Goal: Find contact information: Find contact information

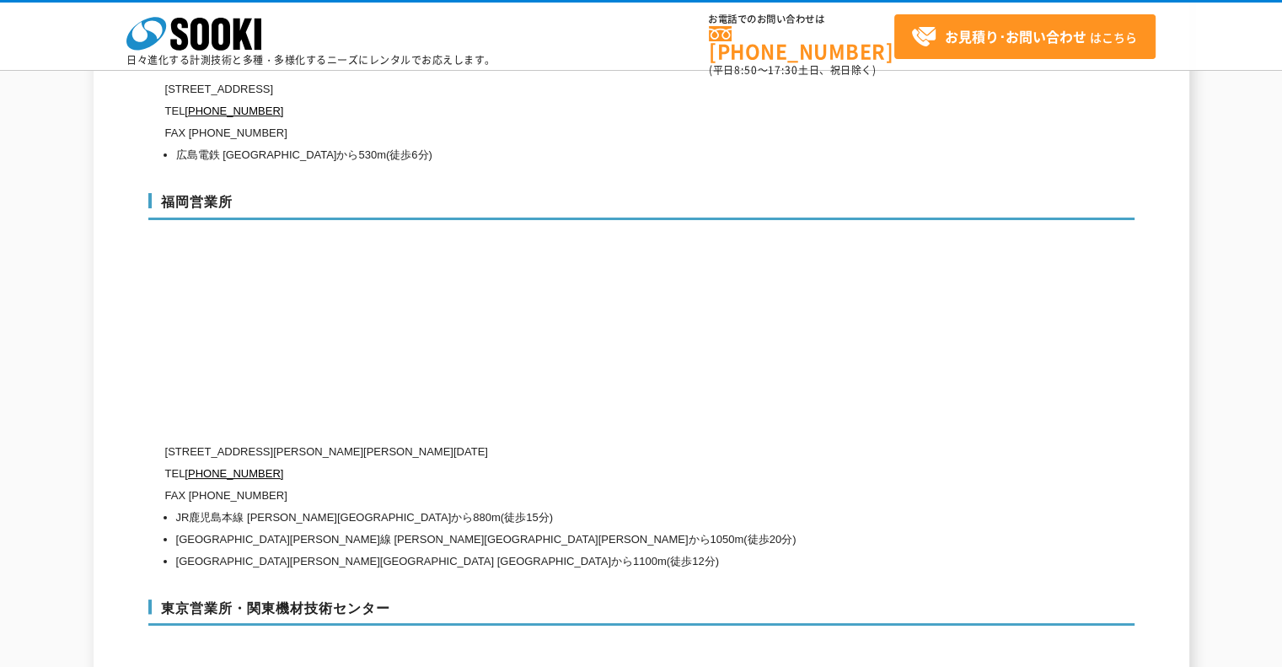
scroll to position [6911, 0]
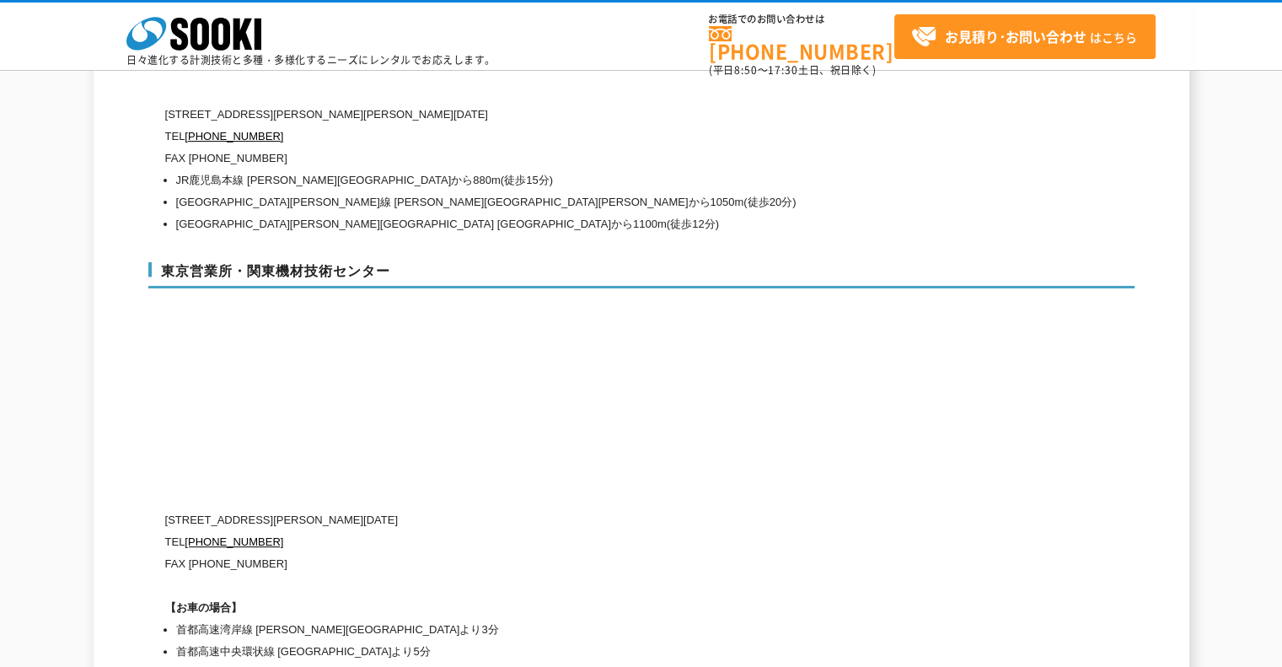
click at [287, 262] on h3 "東京営業所・関東機材技術センター" at bounding box center [641, 275] width 986 height 27
drag, startPoint x: 409, startPoint y: 228, endPoint x: 152, endPoint y: 233, distance: 257.1
click at [152, 262] on h3 "東京営業所・関東機材技術センター" at bounding box center [641, 275] width 986 height 27
copy h3 "東京営業所・関東機材技術センター"
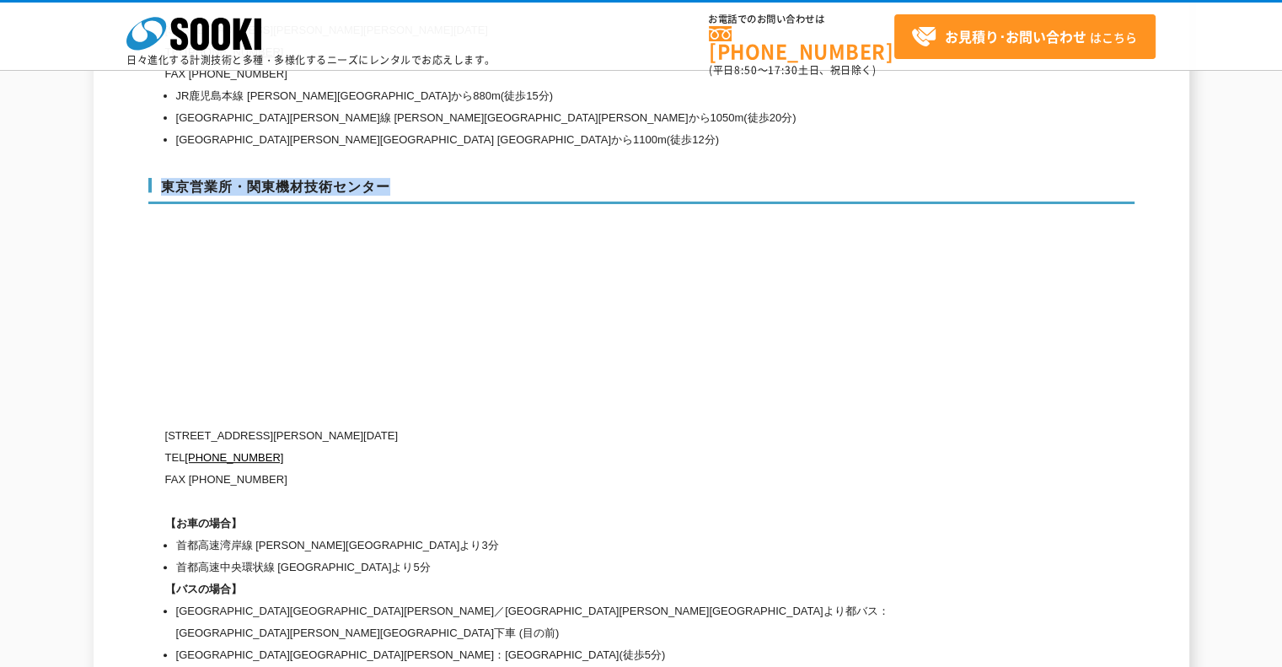
click at [523, 343] on div "東京営業所・関東機材技術センター [STREET_ADDRESS][PERSON_NAME][DATE] [PHONE_NUMBER] FAX [PHONE_…" at bounding box center [641, 419] width 986 height 516
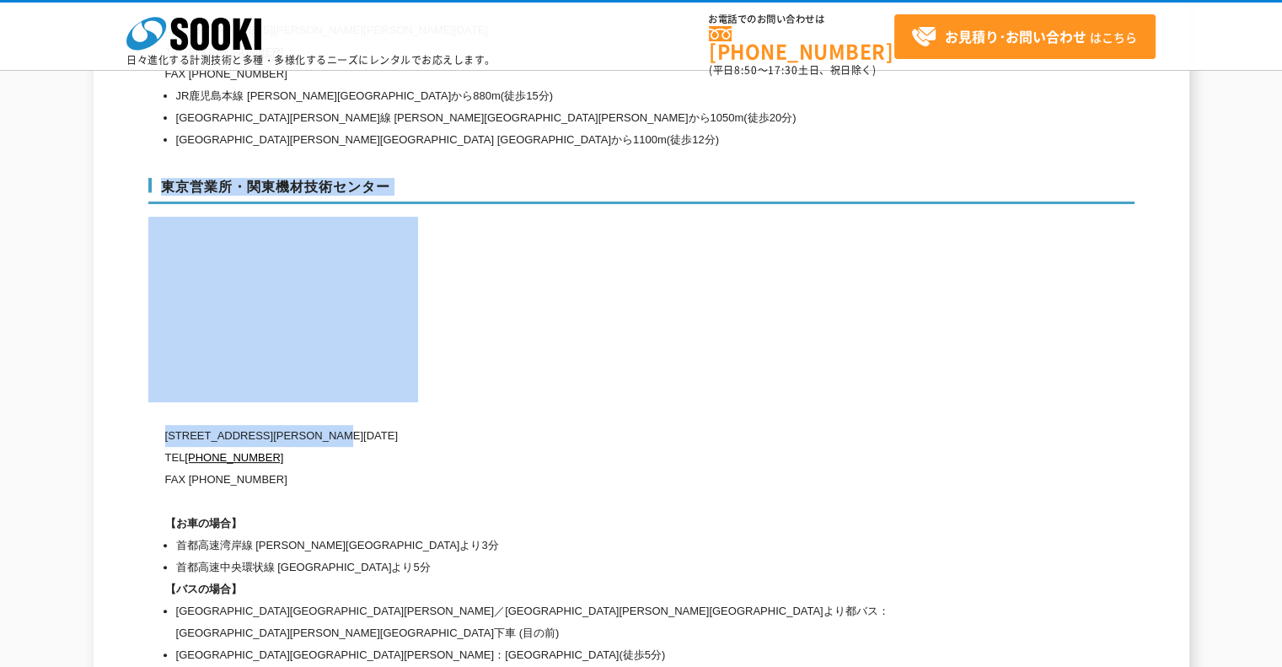
drag, startPoint x: 427, startPoint y: 390, endPoint x: 164, endPoint y: 396, distance: 263.9
click at [164, 396] on div "東京営業所・関東機材技術センター [STREET_ADDRESS][PERSON_NAME][DATE] [PHONE_NUMBER] FAX [PHONE_…" at bounding box center [641, 419] width 986 height 516
click at [225, 425] on p "[STREET_ADDRESS][PERSON_NAME][DATE]" at bounding box center [569, 436] width 809 height 22
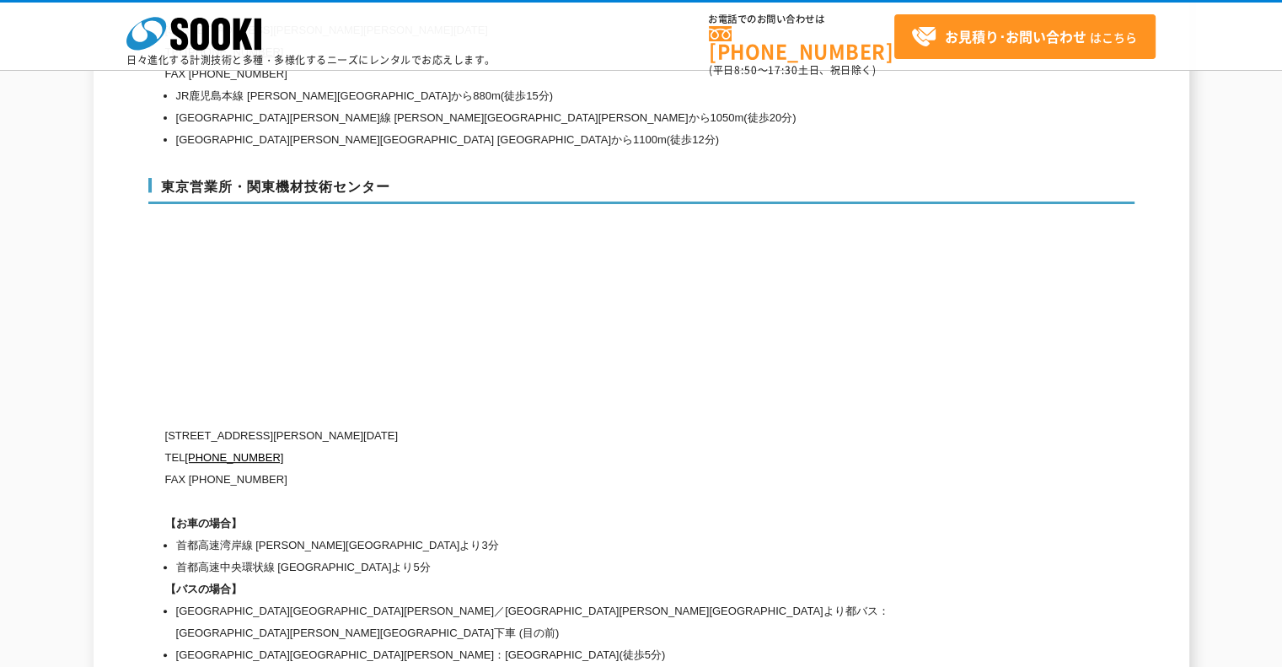
drag, startPoint x: 322, startPoint y: 400, endPoint x: 394, endPoint y: 400, distance: 72.5
click at [325, 425] on p "[STREET_ADDRESS][PERSON_NAME][DATE]" at bounding box center [569, 436] width 809 height 22
drag, startPoint x: 397, startPoint y: 400, endPoint x: 167, endPoint y: 393, distance: 230.2
click at [167, 425] on p "[STREET_ADDRESS][PERSON_NAME][DATE]" at bounding box center [569, 436] width 809 height 22
copy p "[STREET_ADDRESS][PERSON_NAME][DATE]"
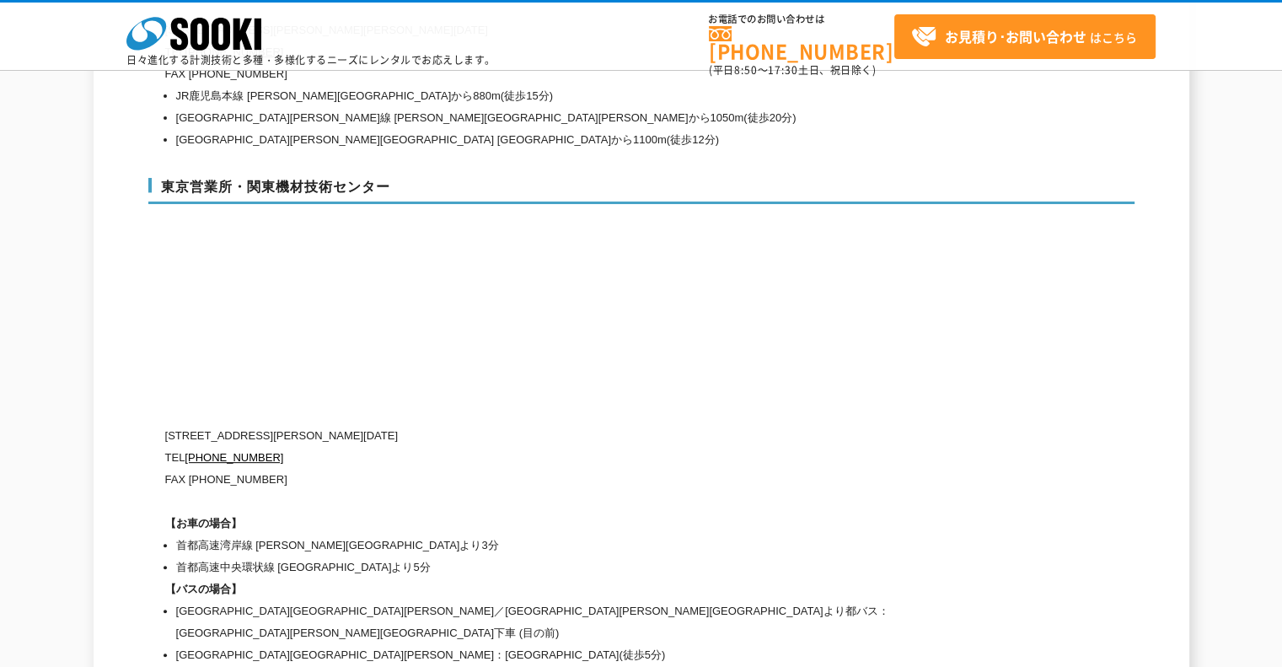
drag, startPoint x: 275, startPoint y: 441, endPoint x: 267, endPoint y: 433, distance: 10.7
click at [275, 469] on p "FAX [PHONE_NUMBER]" at bounding box center [569, 480] width 809 height 22
click at [267, 469] on p "FAX [PHONE_NUMBER]" at bounding box center [569, 480] width 809 height 22
click at [276, 469] on p "FAX [PHONE_NUMBER]" at bounding box center [569, 480] width 809 height 22
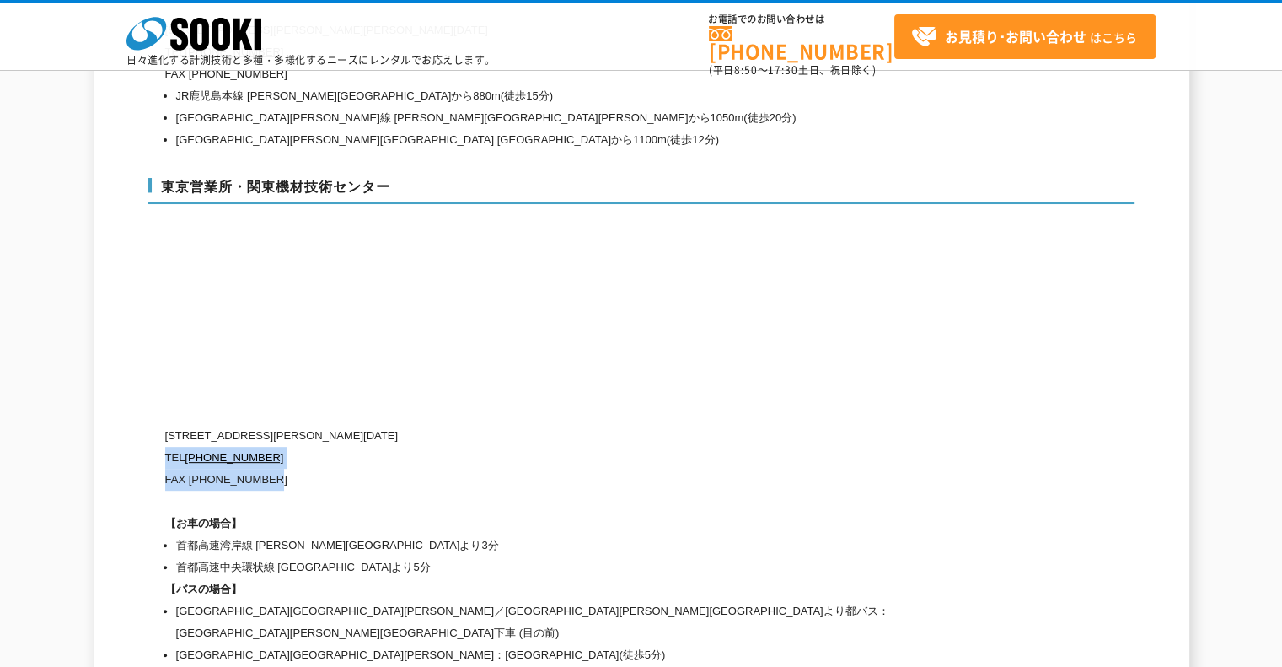
drag, startPoint x: 275, startPoint y: 437, endPoint x: 164, endPoint y: 421, distance: 111.6
click at [165, 425] on div "[STREET_ADDRESS][PERSON_NAME][DATE] TEL [PHONE_NUMBER] FAX [PHONE_NUMBER] 【お車の場…" at bounding box center [569, 545] width 809 height 241
copy div "TEL [PHONE_NUMBER] FAX [PHONE_NUMBER]"
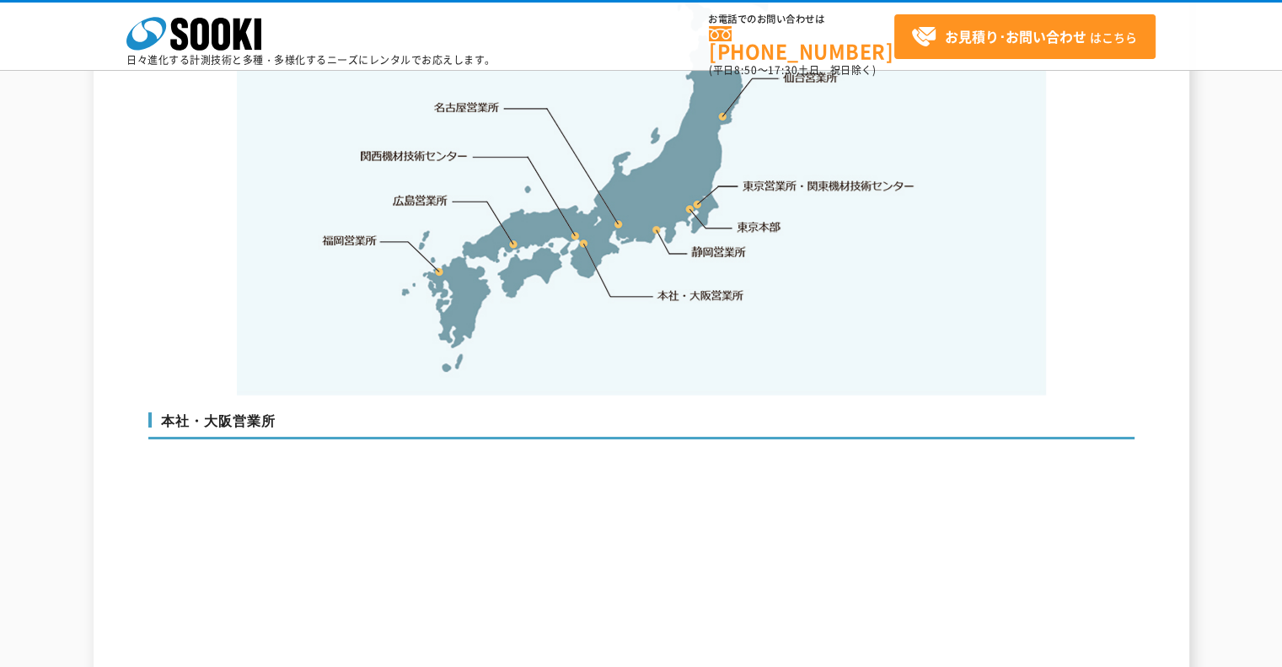
scroll to position [4045, 0]
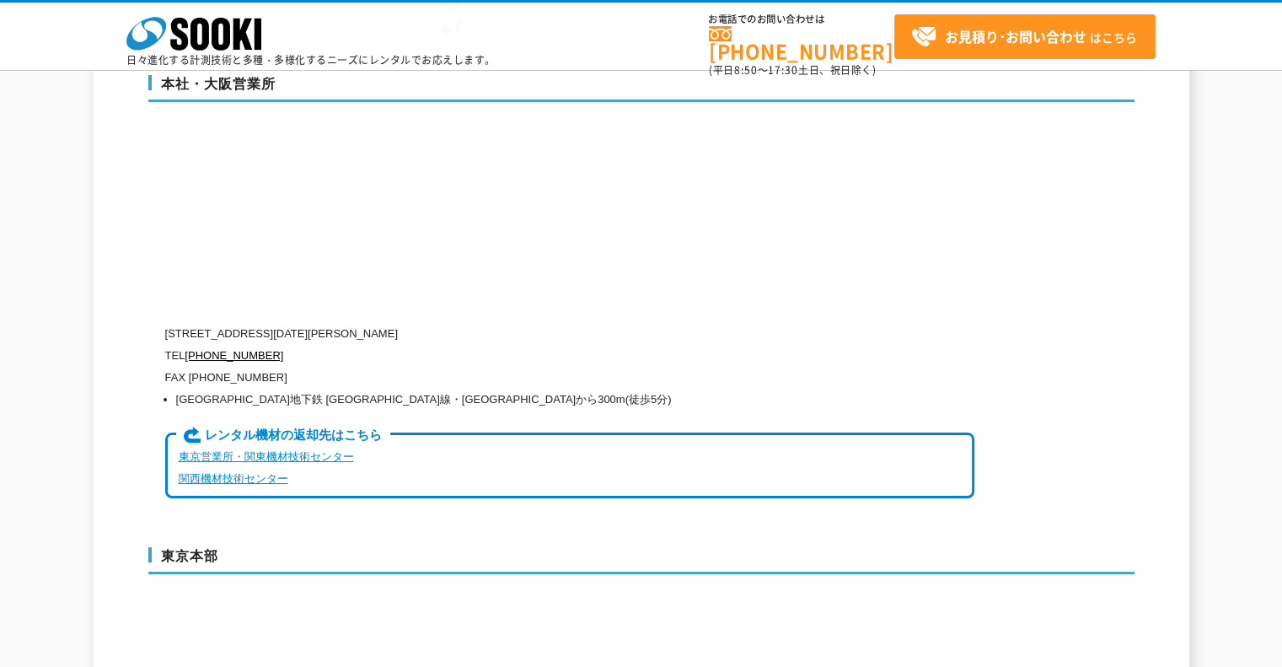
click at [308, 450] on link "東京営業所・関東機材技術センター" at bounding box center [266, 456] width 175 height 13
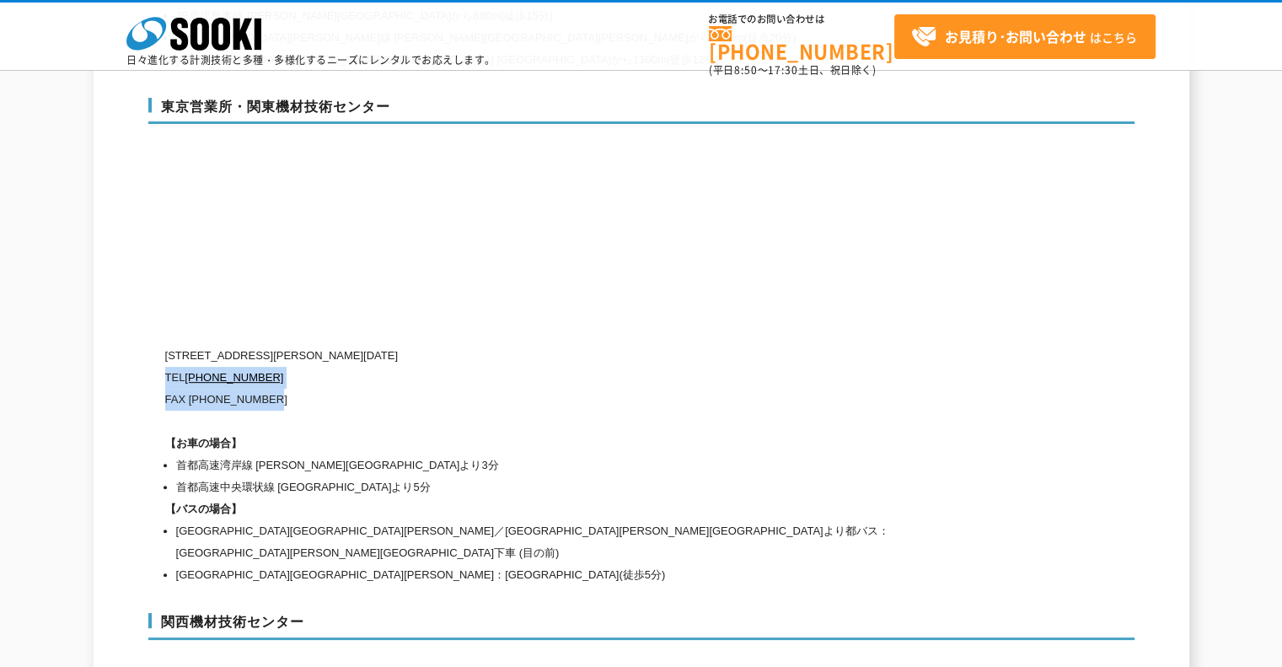
scroll to position [7115, 0]
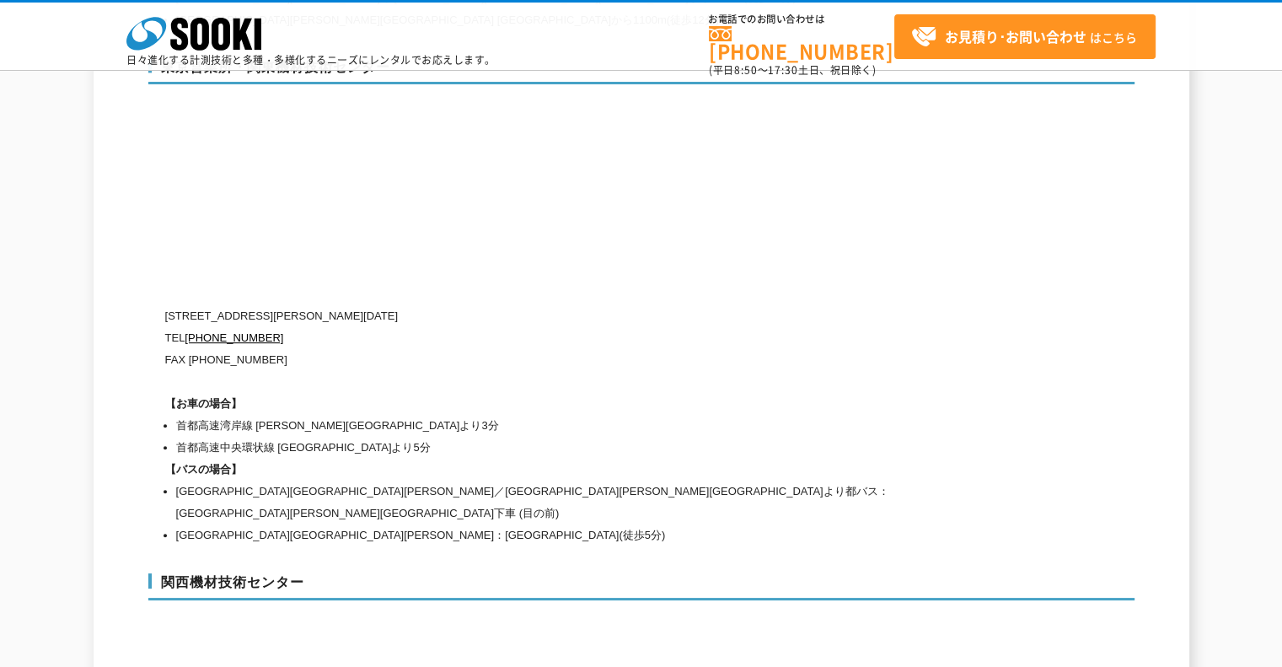
click at [308, 458] on h1 "【バスの場合】" at bounding box center [569, 469] width 809 height 22
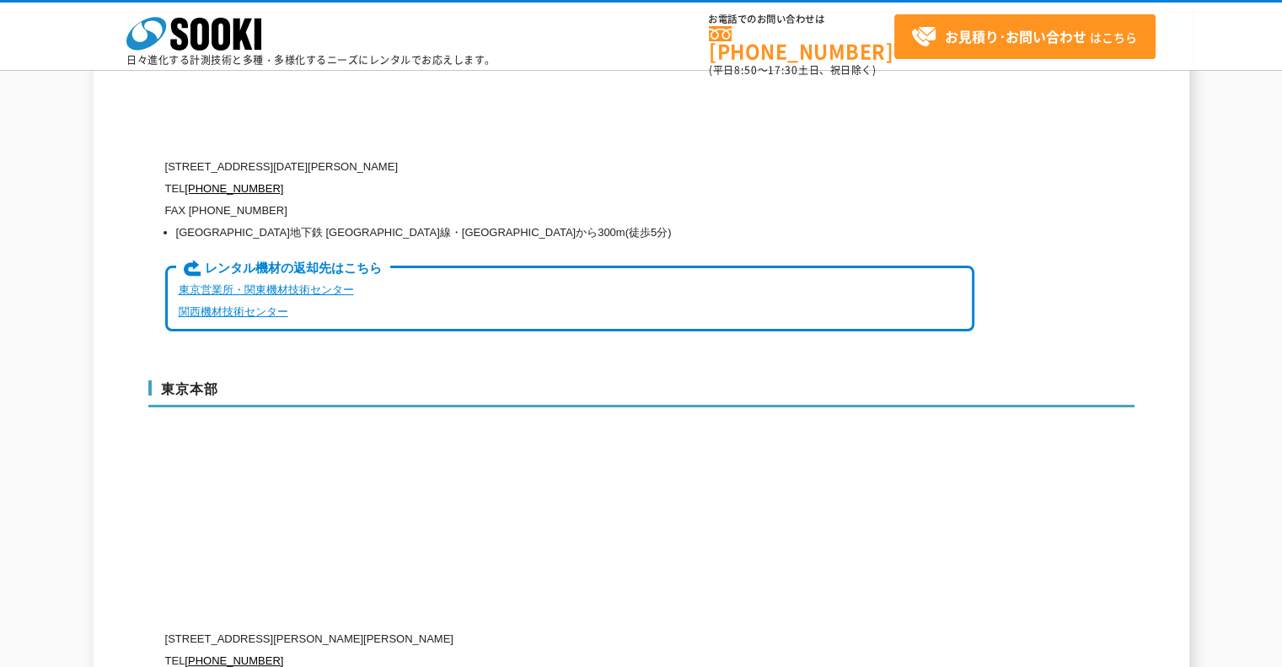
scroll to position [4465, 0]
